Goal: Information Seeking & Learning: Check status

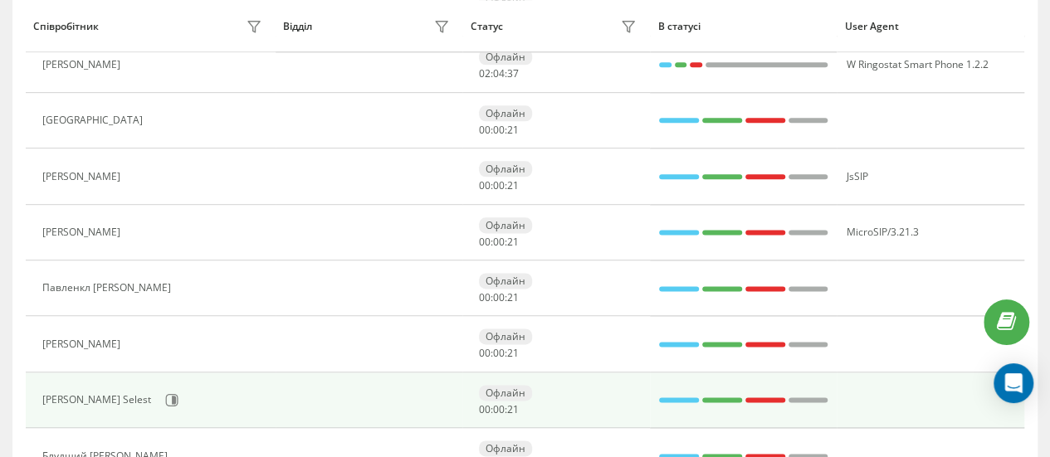
scroll to position [1035, 0]
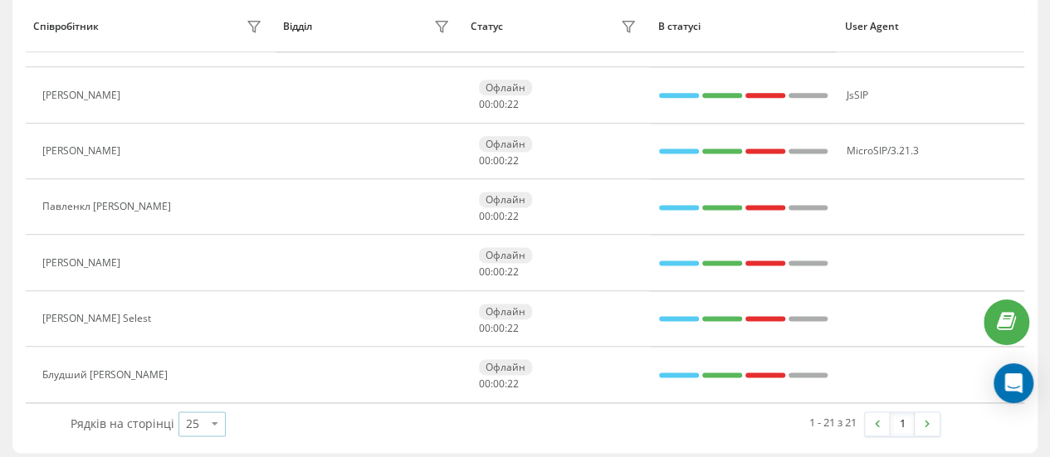
click at [207, 419] on icon at bounding box center [214, 423] width 25 height 32
click at [197, 395] on span "100" at bounding box center [196, 400] width 20 height 16
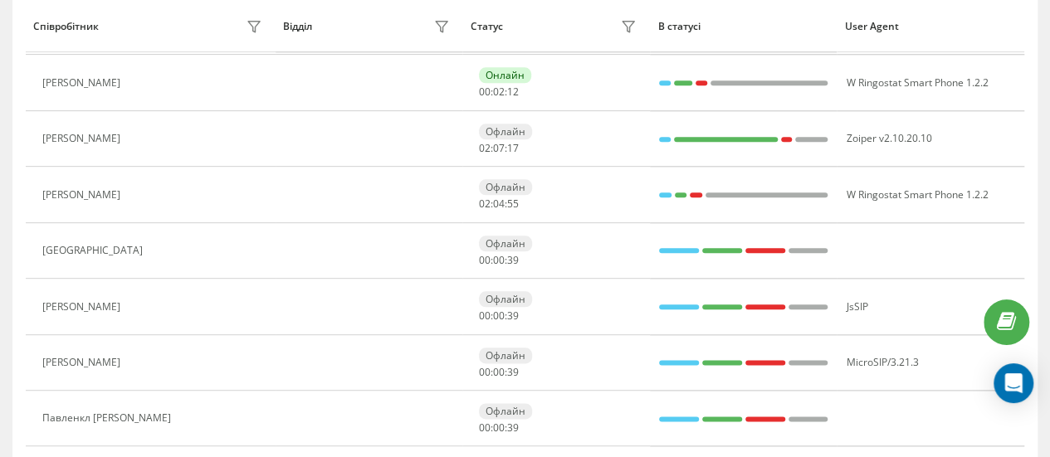
scroll to position [825, 0]
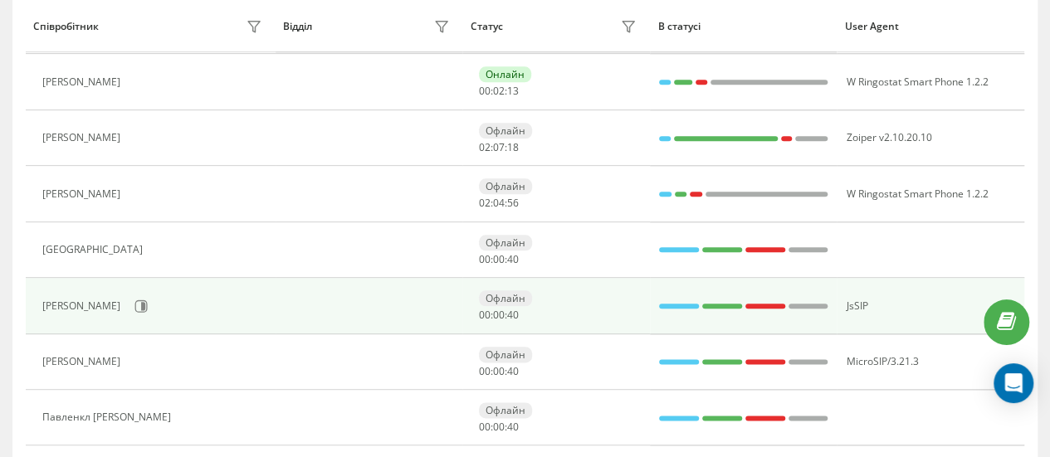
click at [92, 301] on div "Приходченко Юлія" at bounding box center [83, 306] width 82 height 12
click at [148, 300] on icon at bounding box center [140, 306] width 13 height 13
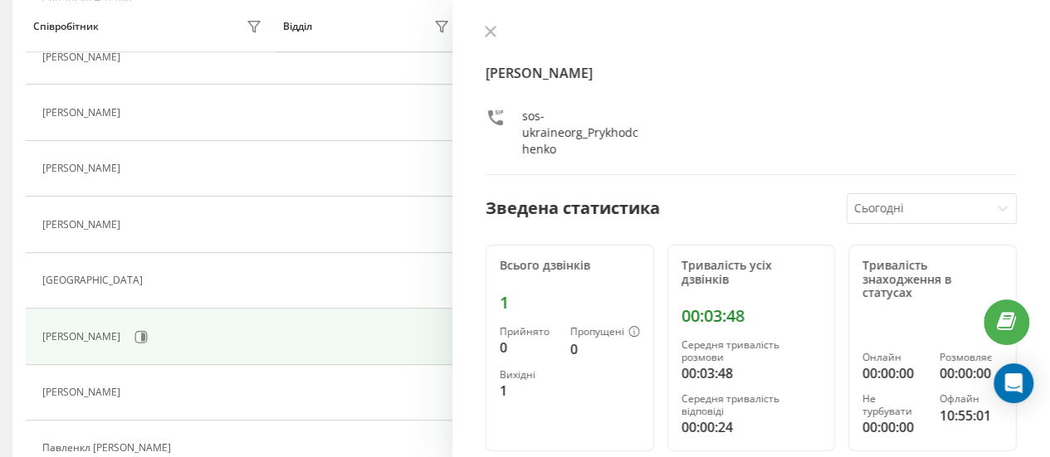
scroll to position [791, 0]
click at [949, 217] on div "Сьогодні" at bounding box center [918, 208] width 142 height 29
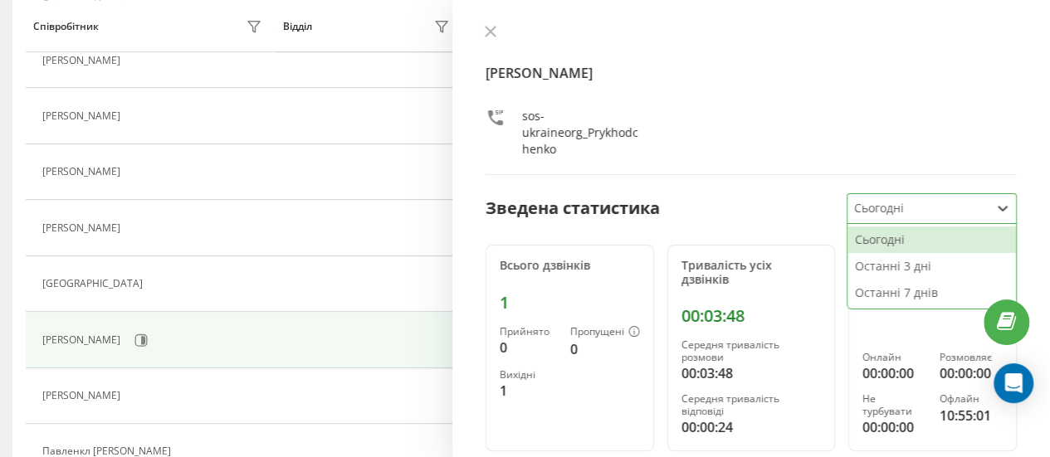
click at [949, 217] on div "Сьогодні" at bounding box center [918, 208] width 142 height 29
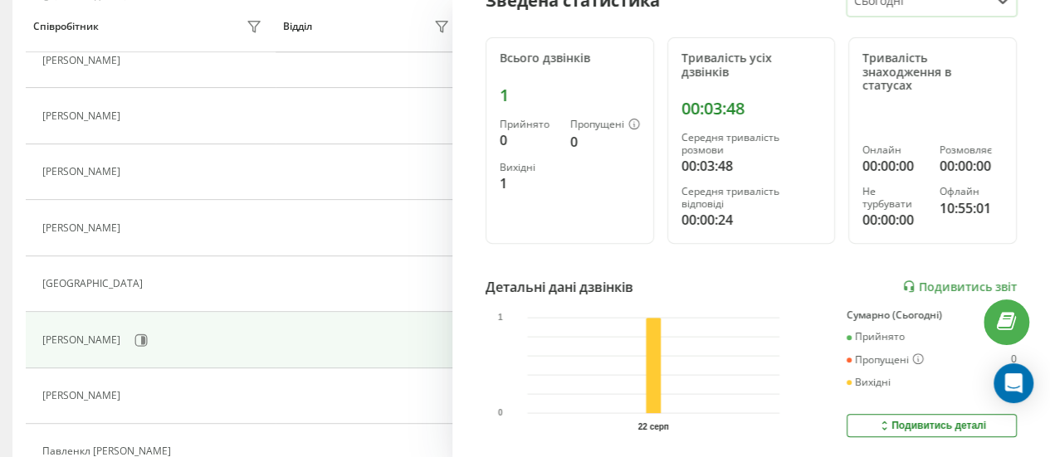
scroll to position [236, 0]
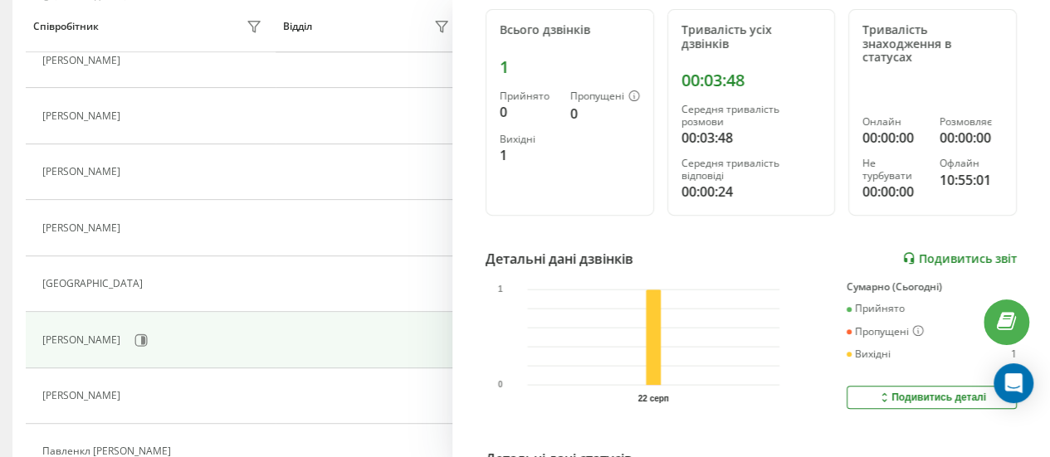
click at [941, 256] on link "Подивитись звіт" at bounding box center [959, 258] width 114 height 14
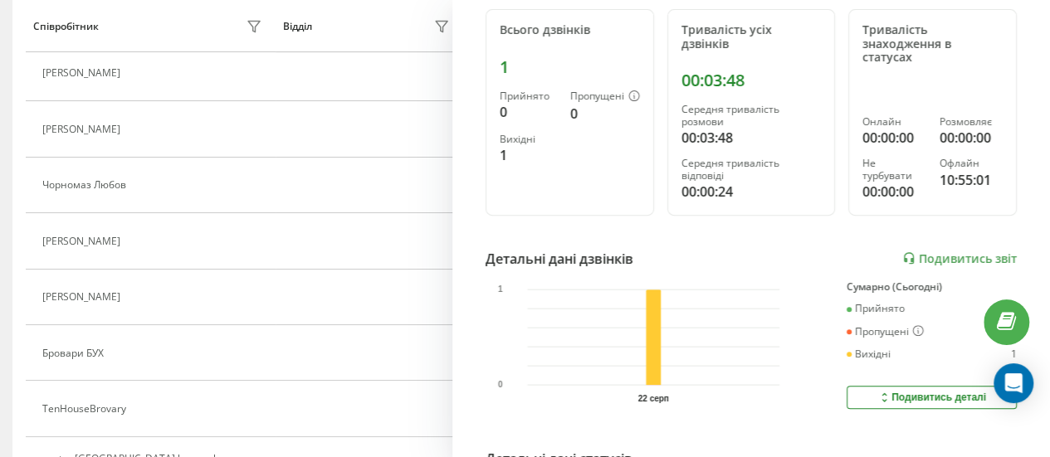
scroll to position [0, 0]
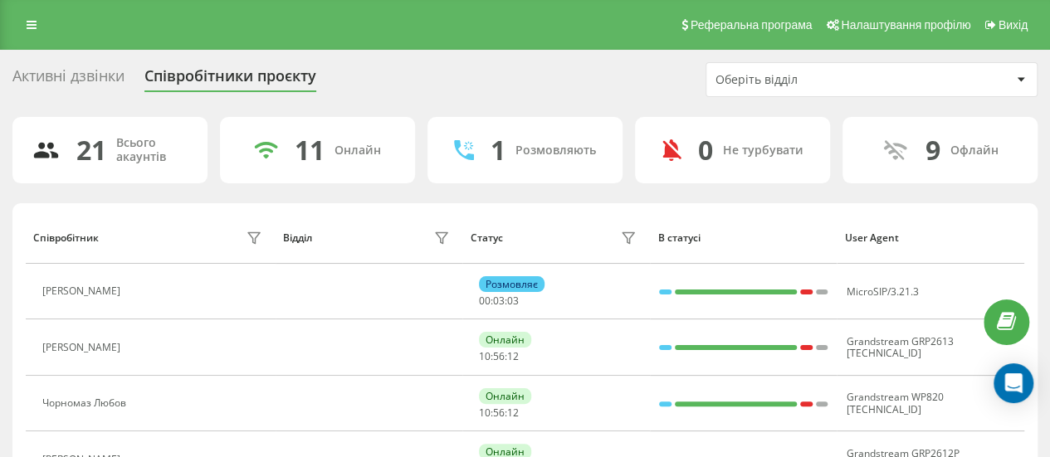
scroll to position [825, 0]
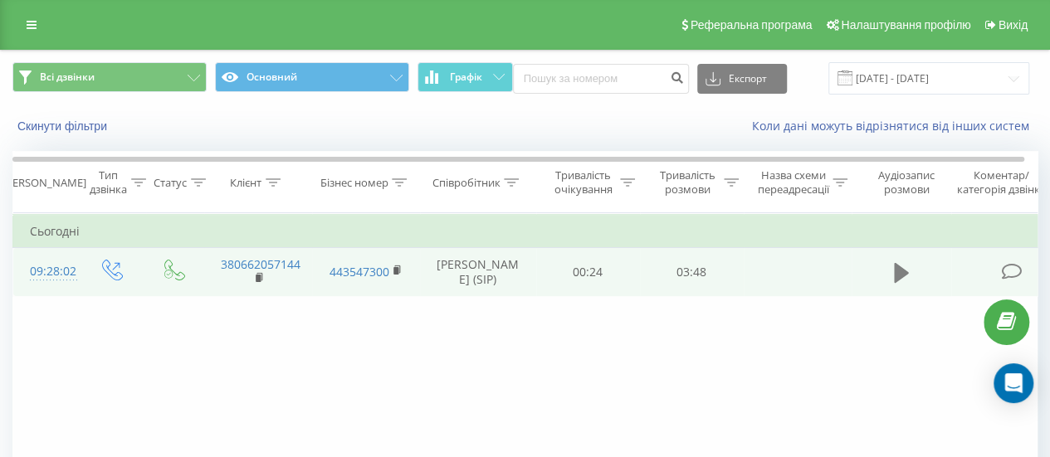
click at [899, 270] on icon at bounding box center [901, 273] width 15 height 20
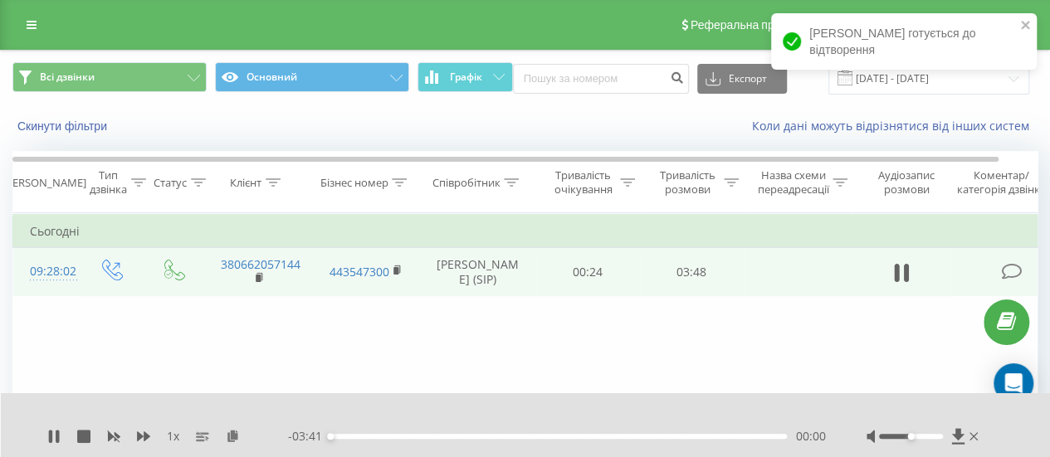
click at [919, 435] on div at bounding box center [911, 436] width 64 height 5
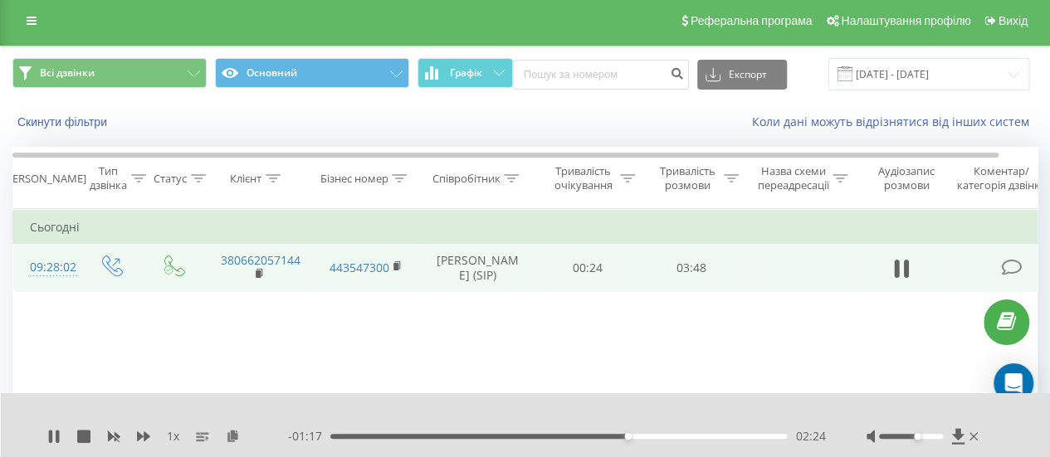
scroll to position [2, 0]
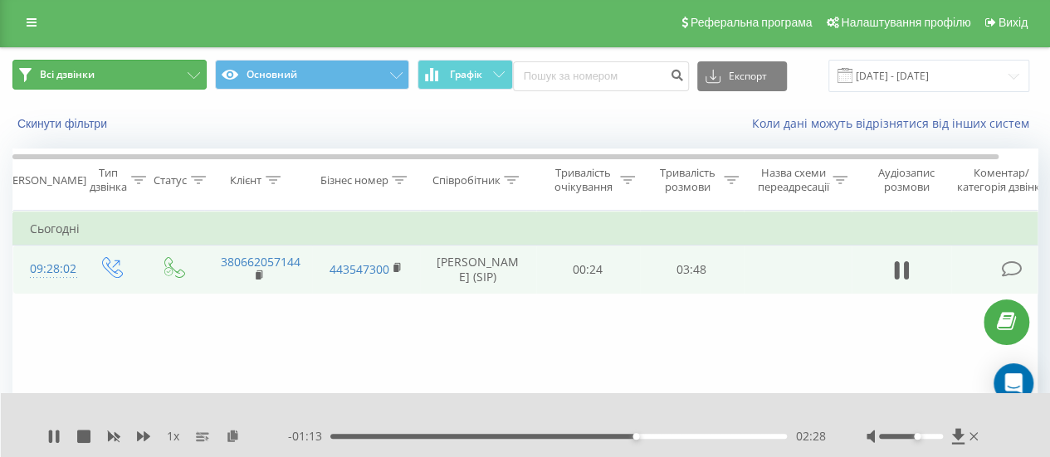
click at [186, 71] on button "Всі дзвінки" at bounding box center [109, 75] width 194 height 30
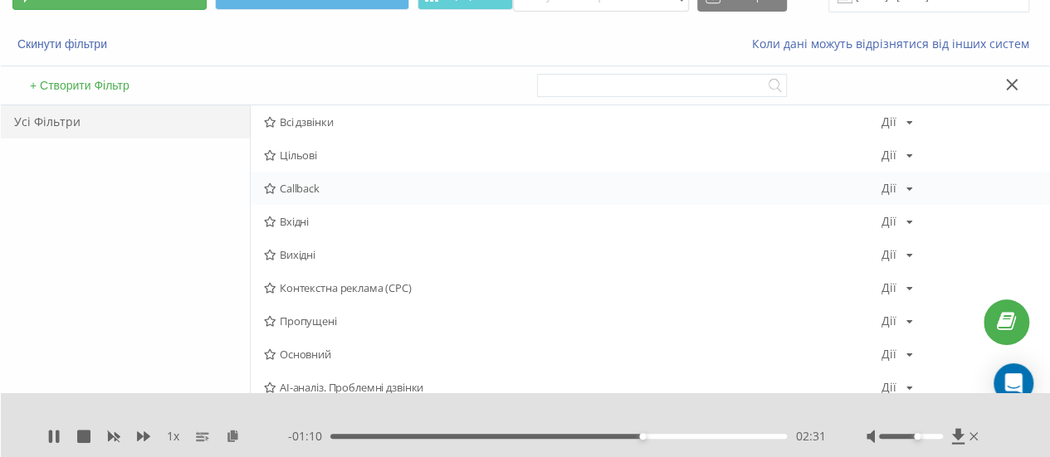
scroll to position [94, 0]
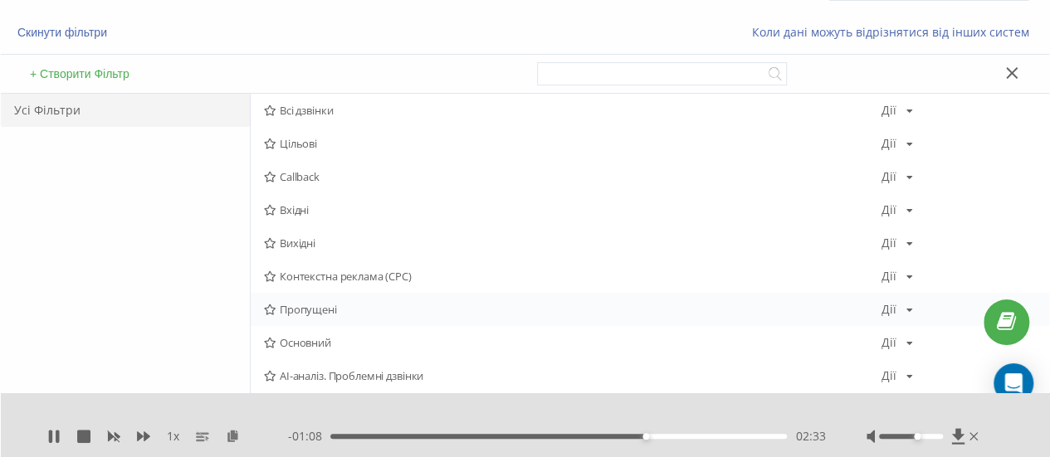
click at [324, 304] on span "Пропущені" at bounding box center [572, 310] width 617 height 12
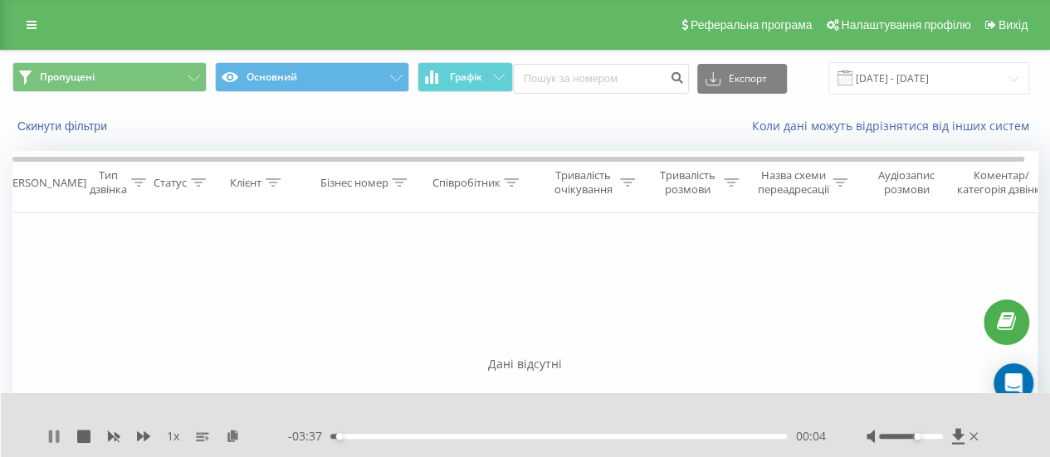
click at [54, 436] on icon at bounding box center [53, 436] width 13 height 13
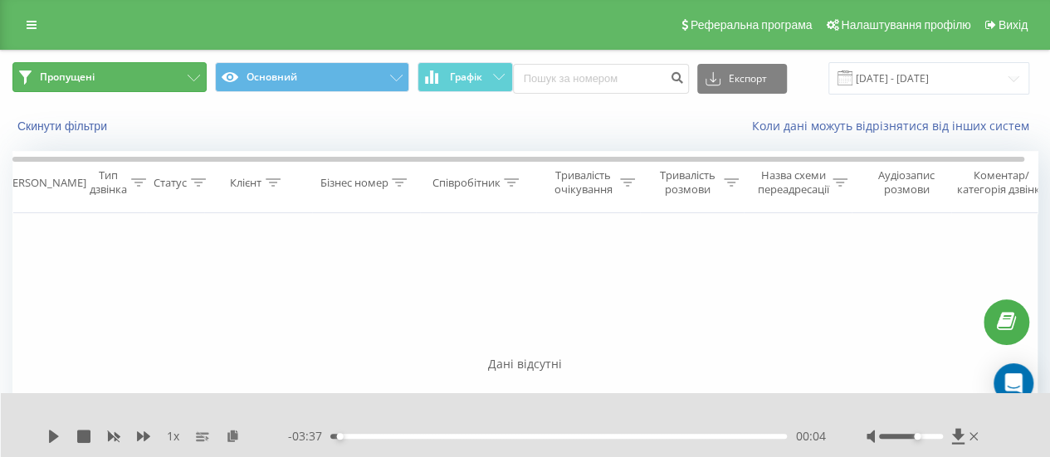
click at [173, 79] on button "Пропущені" at bounding box center [109, 77] width 194 height 30
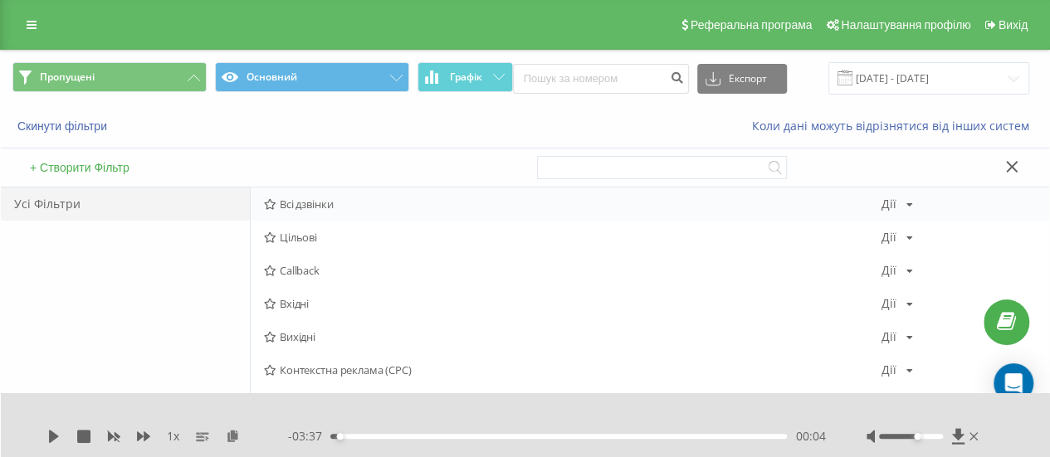
click at [272, 202] on icon at bounding box center [270, 204] width 12 height 11
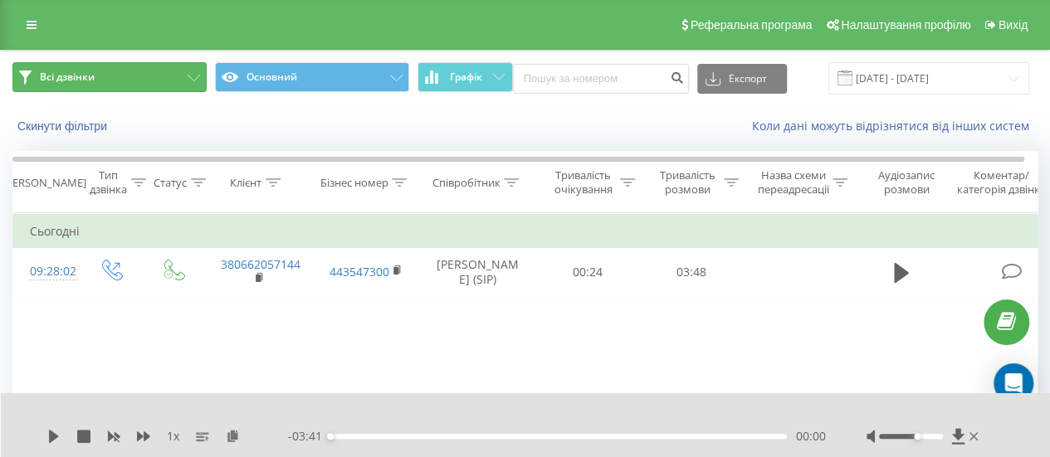
click at [164, 76] on button "Всі дзвінки" at bounding box center [109, 77] width 194 height 30
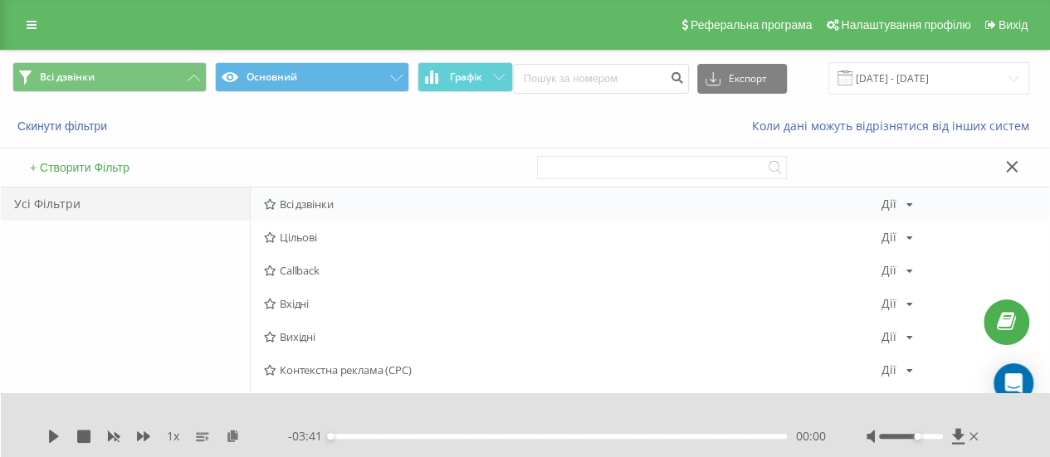
click at [908, 201] on icon at bounding box center [909, 205] width 7 height 10
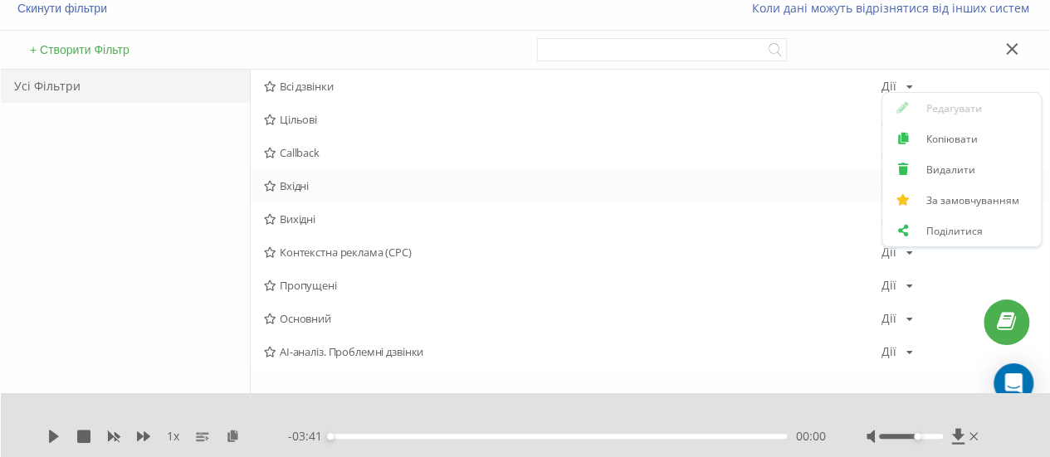
scroll to position [117, 0]
click at [309, 289] on span "Пропущені" at bounding box center [572, 286] width 617 height 12
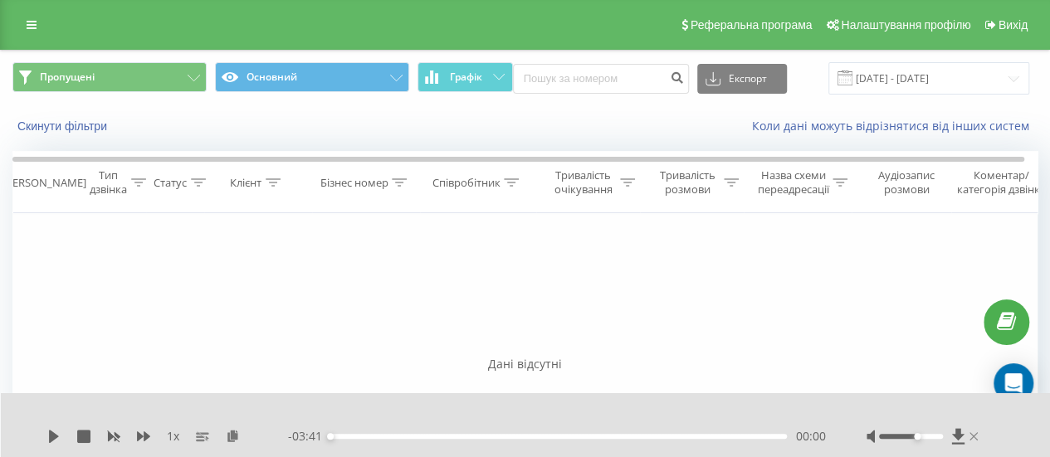
click at [974, 437] on icon at bounding box center [973, 436] width 8 height 8
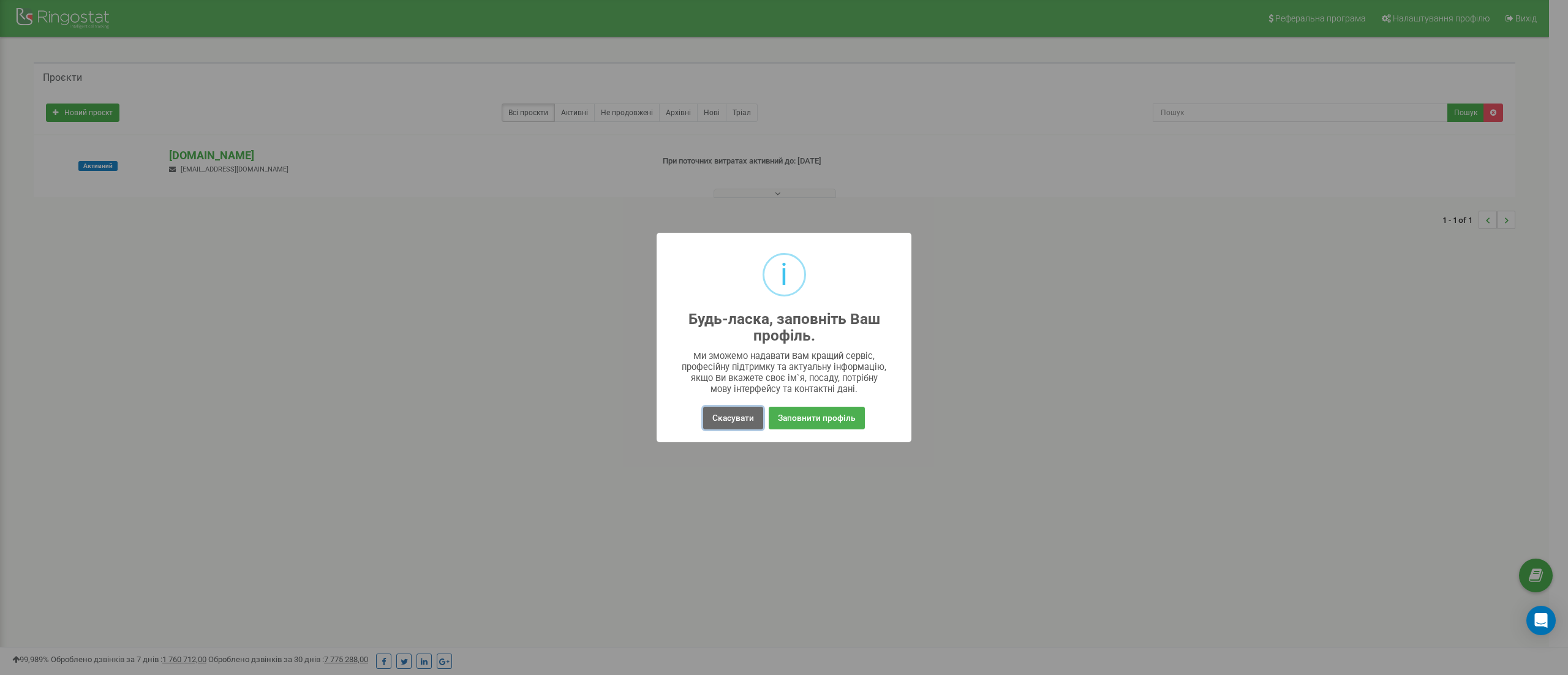
click at [716, 420] on button "Скасувати" at bounding box center [732, 418] width 60 height 23
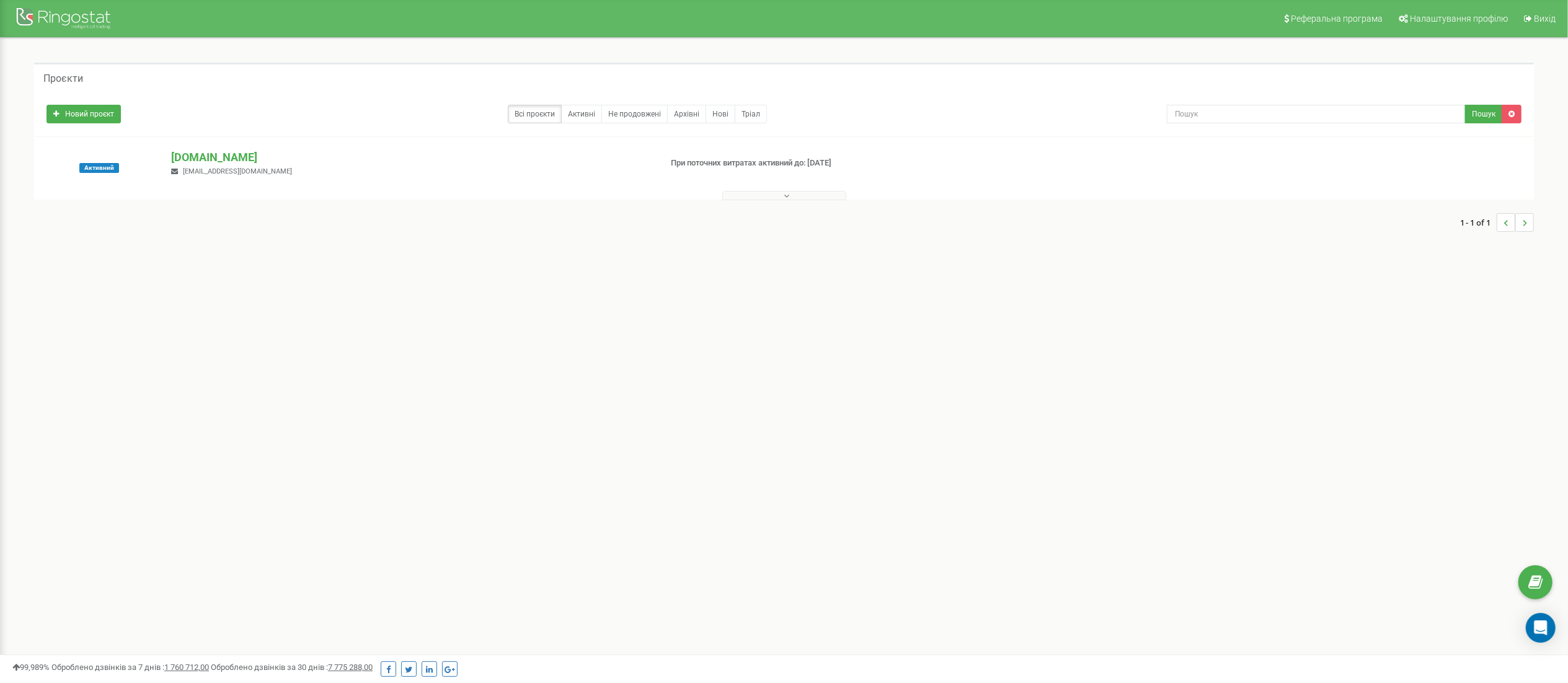
click at [752, 196] on button at bounding box center [785, 196] width 124 height 9
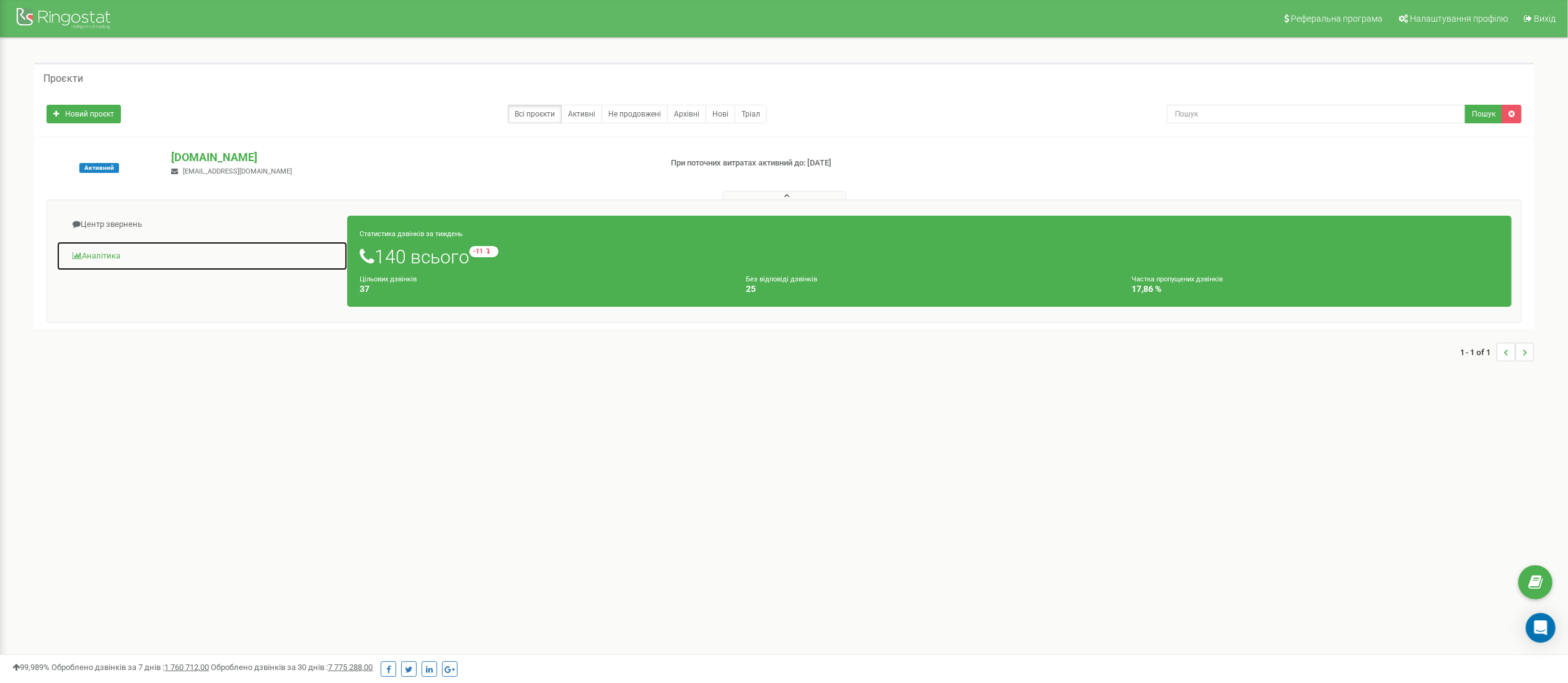
click at [113, 256] on link "Аналiтика" at bounding box center [202, 256] width 291 height 31
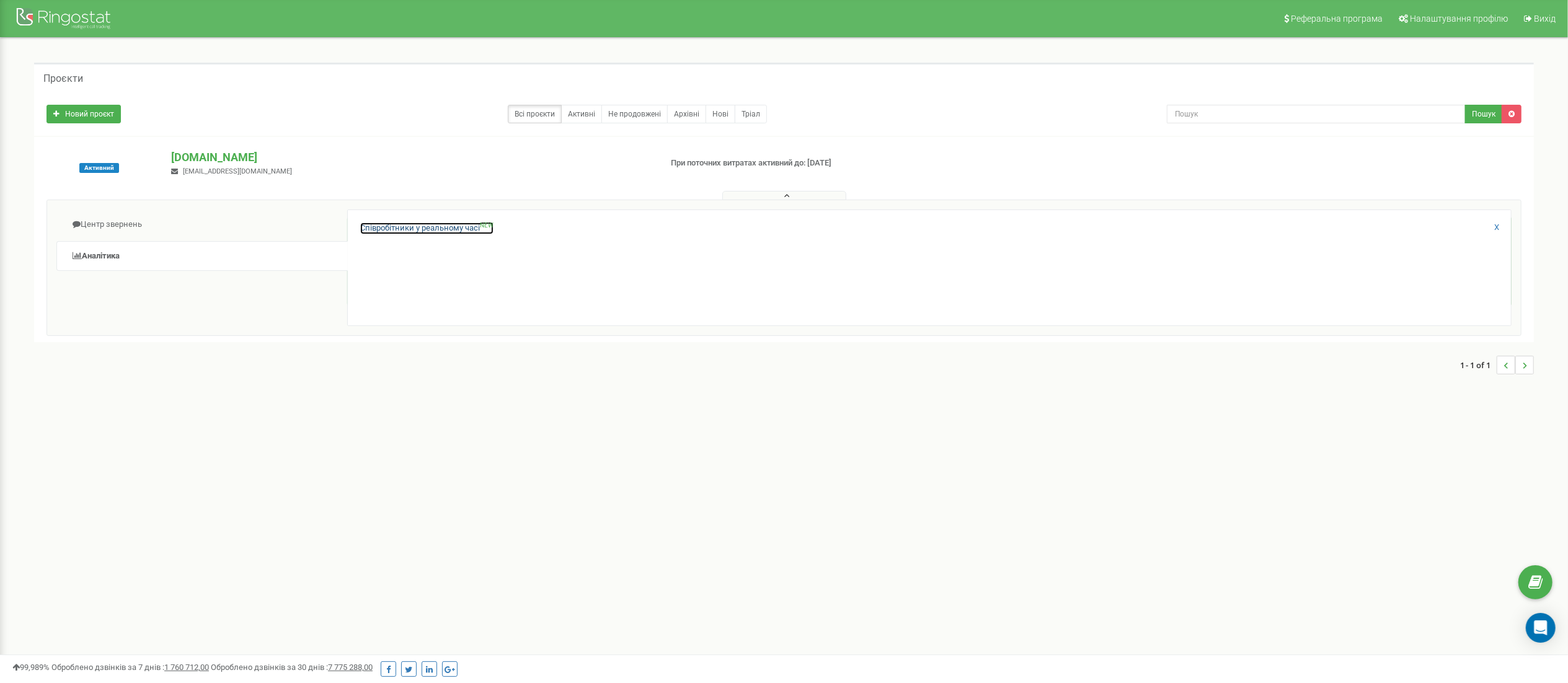
click at [375, 228] on link "Співробітники у реальному часі NEW" at bounding box center [427, 229] width 133 height 12
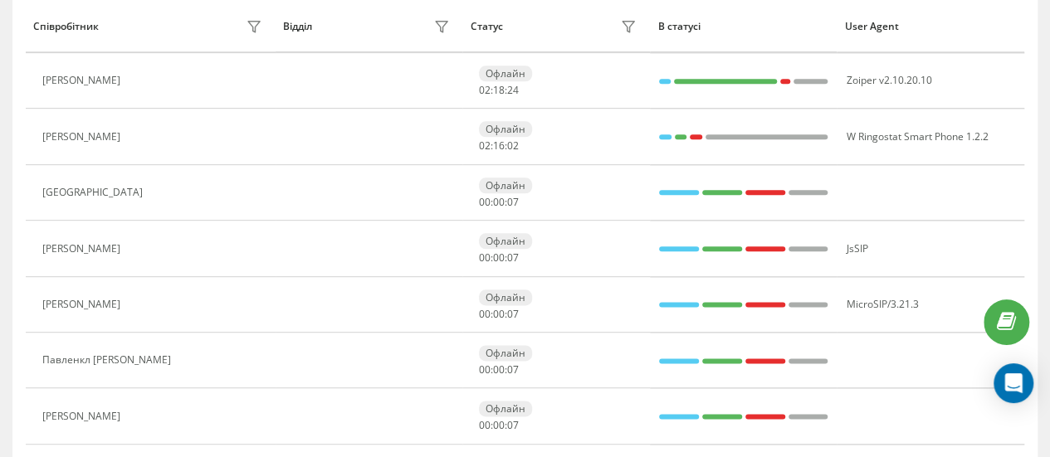
scroll to position [883, 0]
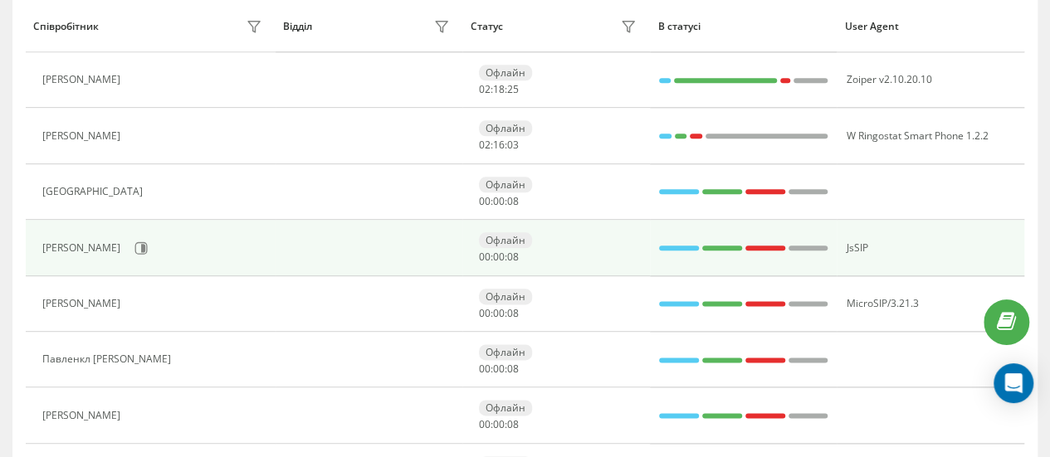
click at [105, 246] on div "Приходченко Юлія" at bounding box center [83, 248] width 82 height 12
click at [148, 241] on icon at bounding box center [140, 247] width 13 height 13
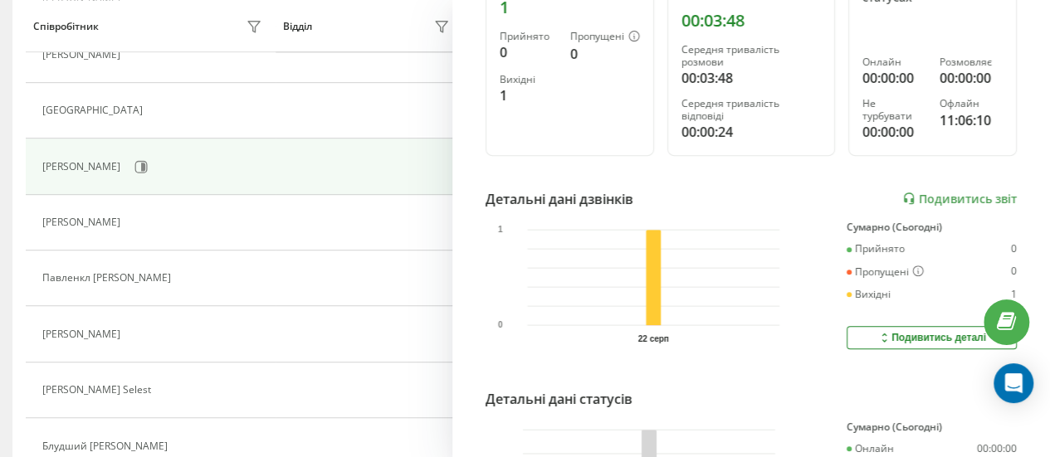
scroll to position [275, 0]
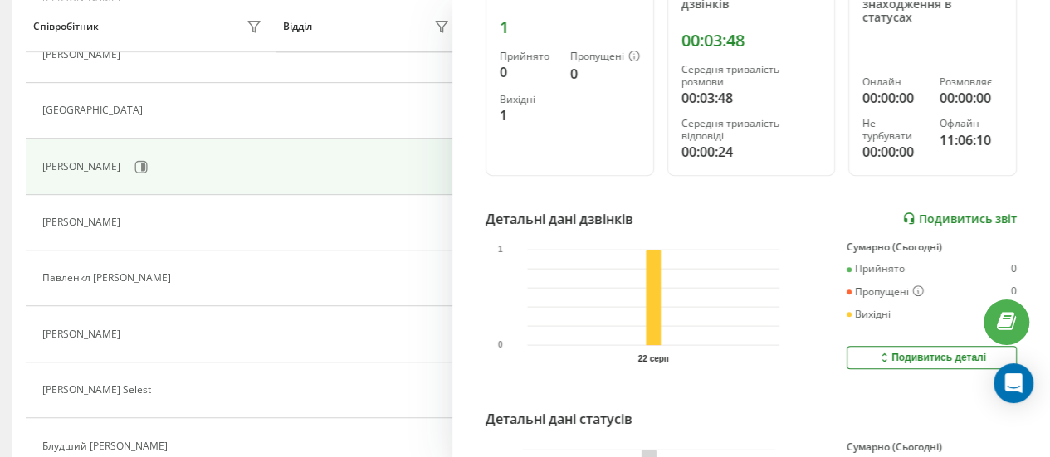
click at [955, 212] on link "Подивитись звіт" at bounding box center [959, 219] width 114 height 14
